Goal: Information Seeking & Learning: Find specific page/section

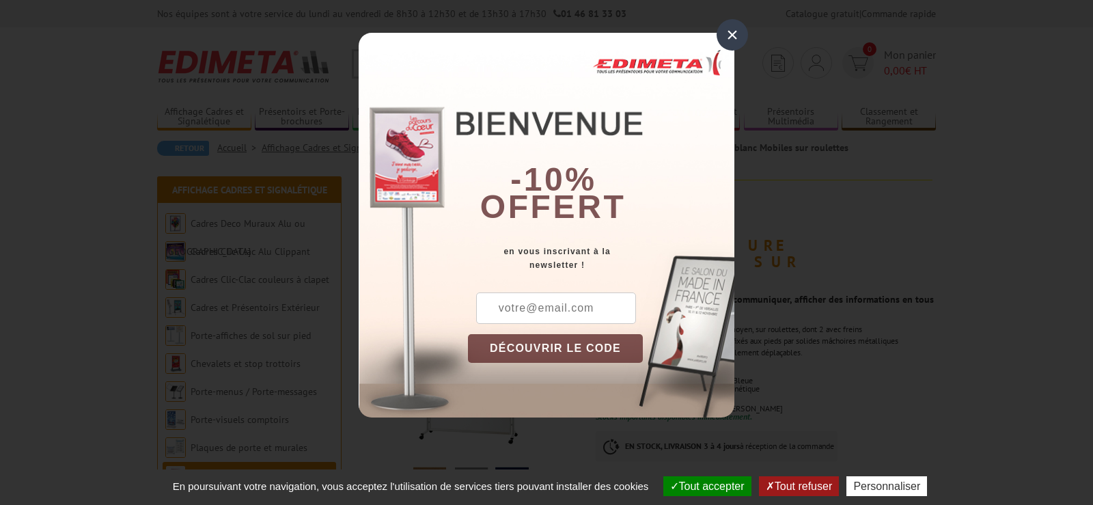
click at [729, 35] on div "×" at bounding box center [732, 34] width 31 height 31
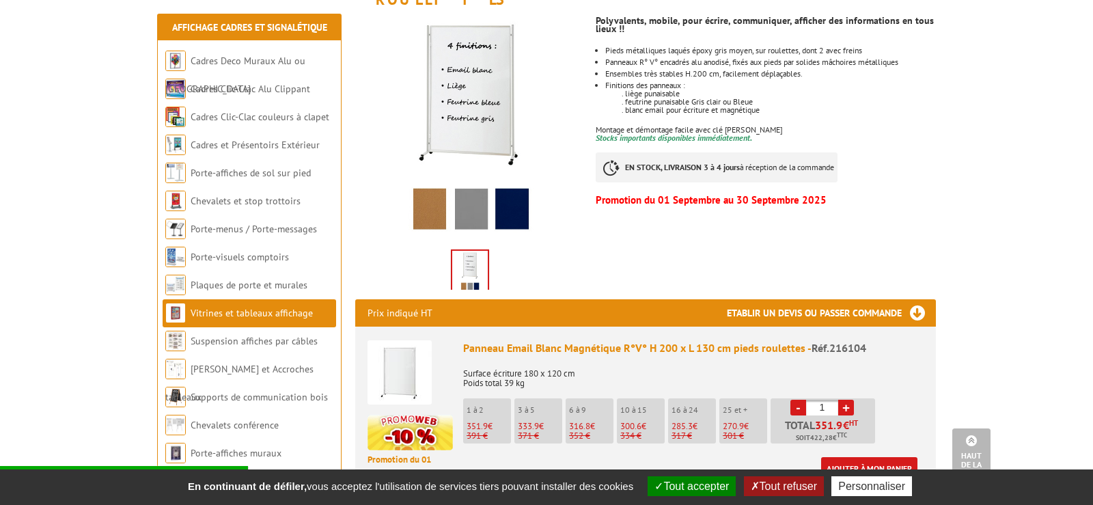
scroll to position [139, 0]
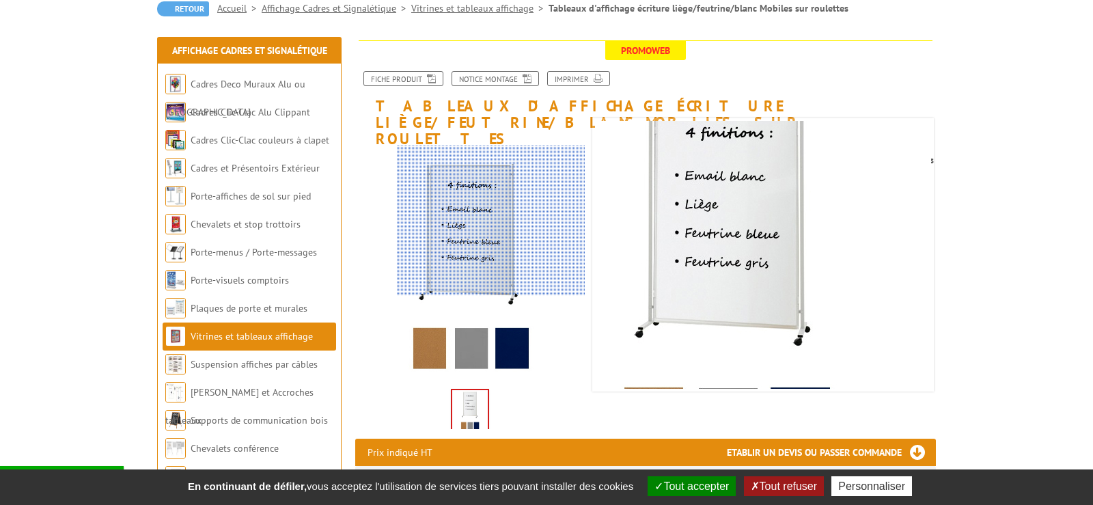
click at [504, 220] on div at bounding box center [491, 221] width 189 height 150
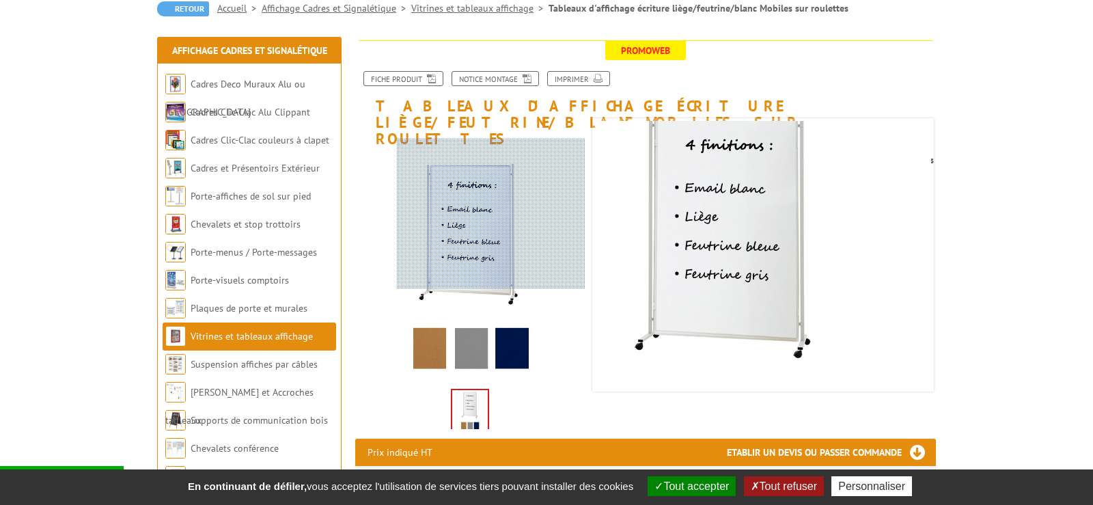
click at [498, 213] on div at bounding box center [491, 214] width 189 height 150
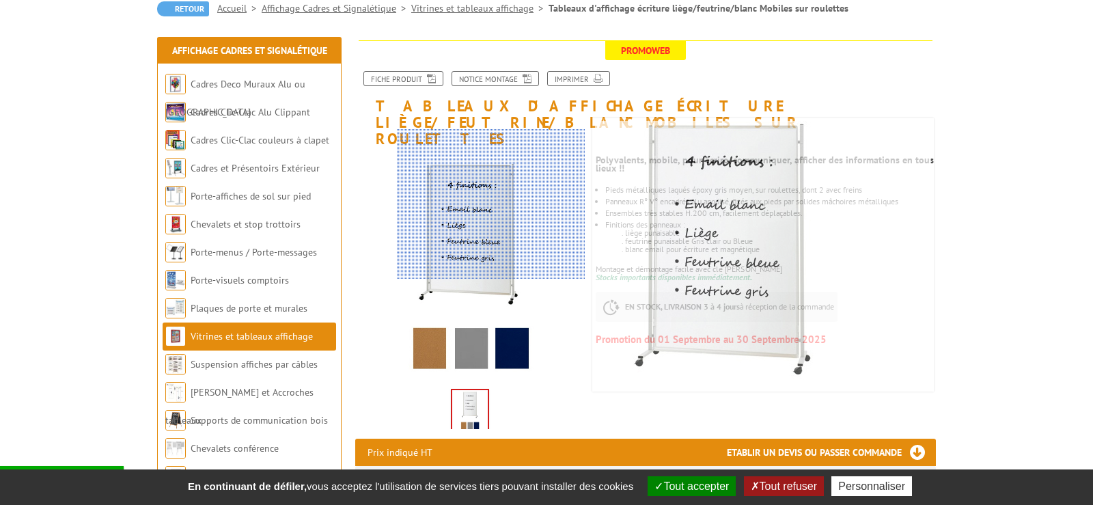
click at [511, 204] on div at bounding box center [491, 204] width 189 height 150
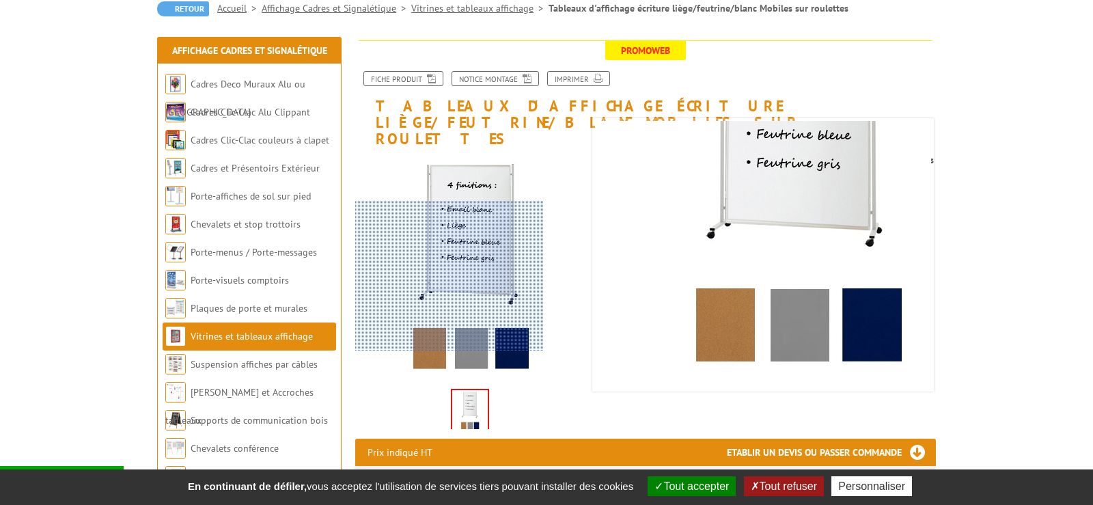
click at [431, 308] on div at bounding box center [449, 276] width 189 height 150
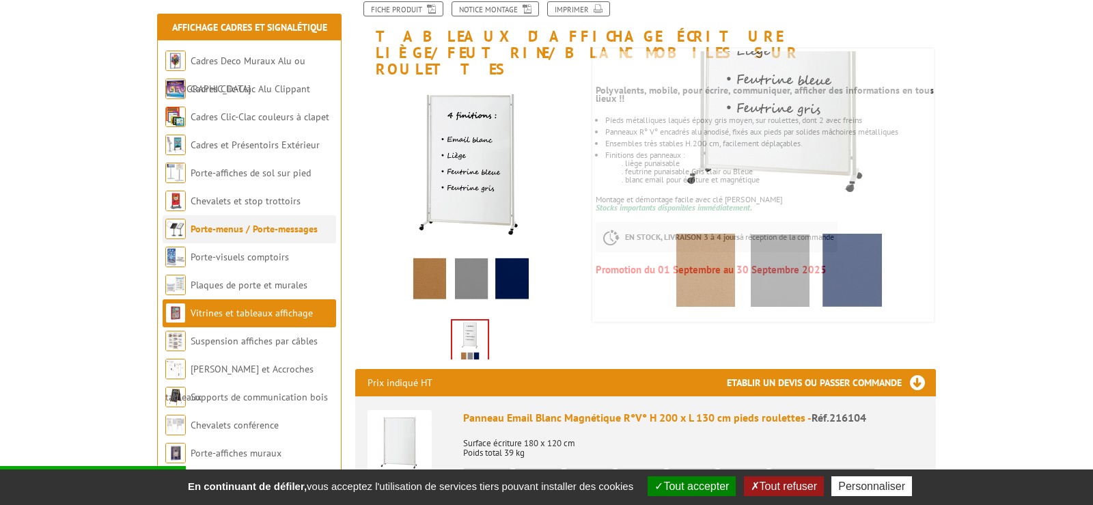
scroll to position [0, 0]
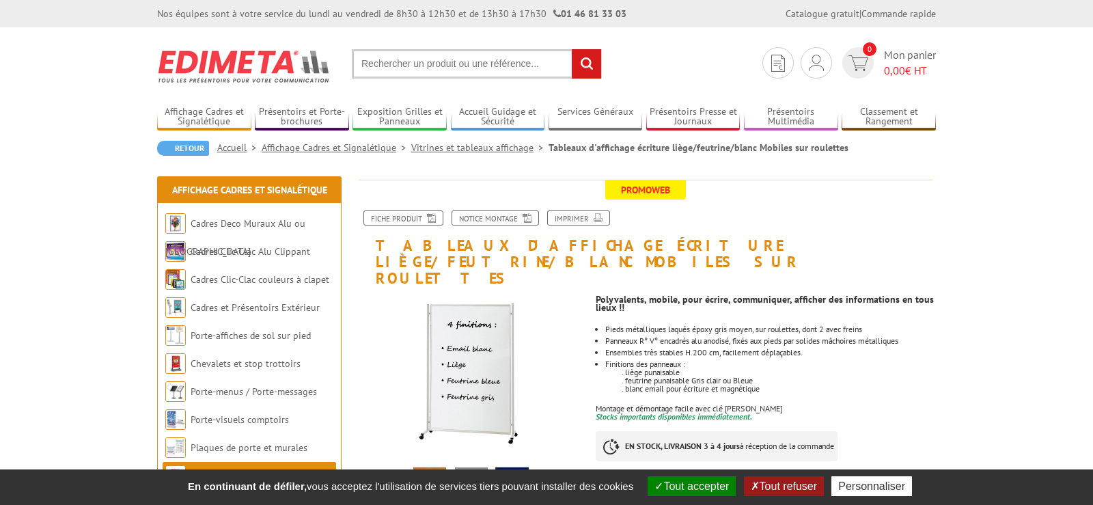
click at [407, 64] on input "text" at bounding box center [477, 63] width 250 height 29
type input "tableau blanc mobile"
click at [572, 49] on input "rechercher" at bounding box center [586, 63] width 29 height 29
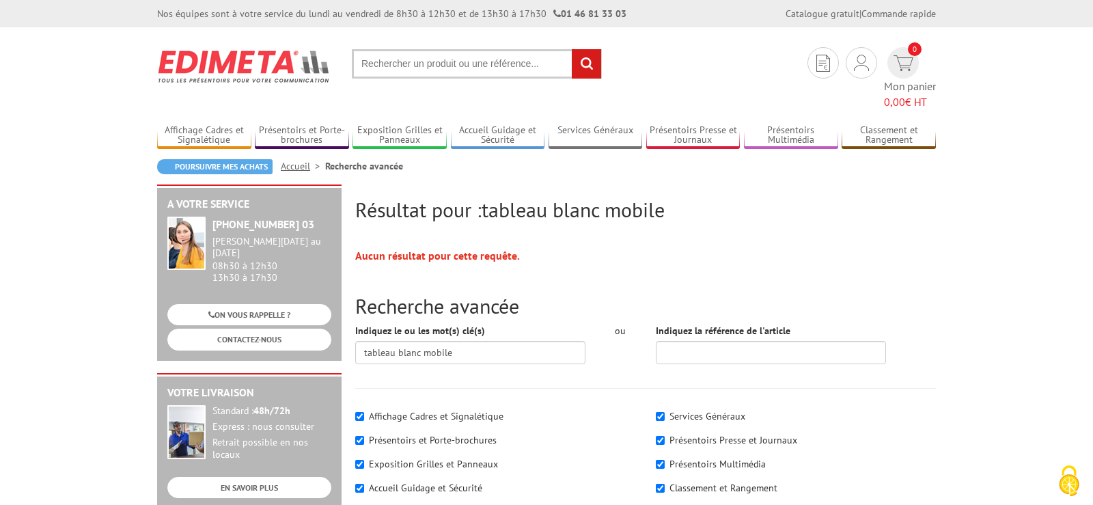
click at [474, 63] on input "text" at bounding box center [477, 63] width 250 height 29
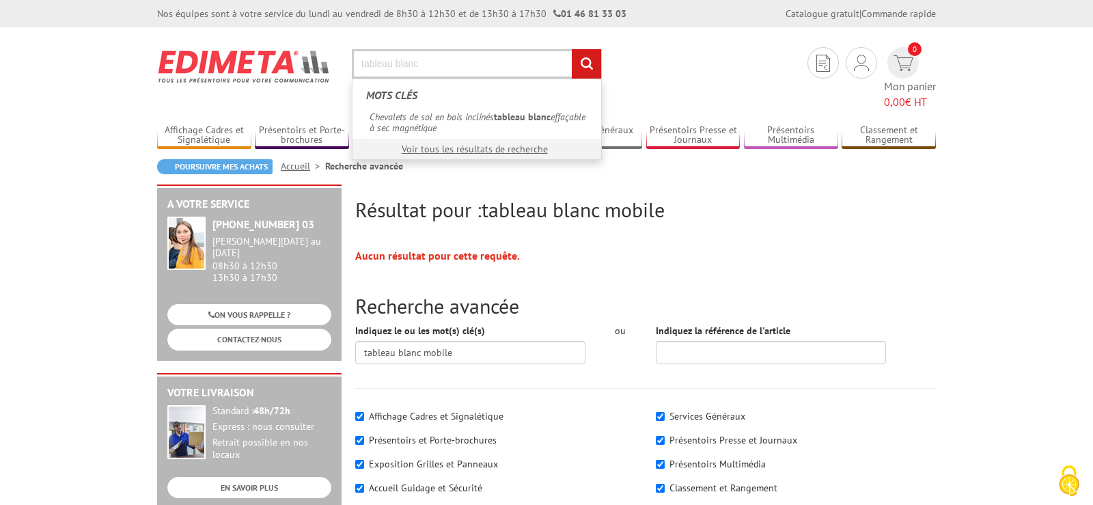
type input "tableau blanc"
click at [572, 49] on input "rechercher" at bounding box center [586, 63] width 29 height 29
